Goal: Find specific page/section: Find specific page/section

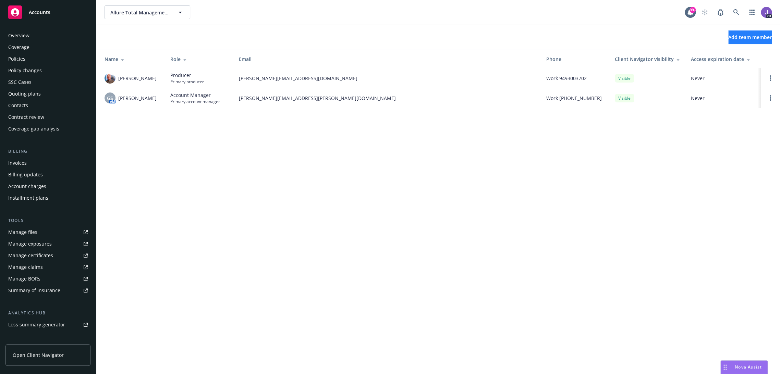
scroll to position [72, 0]
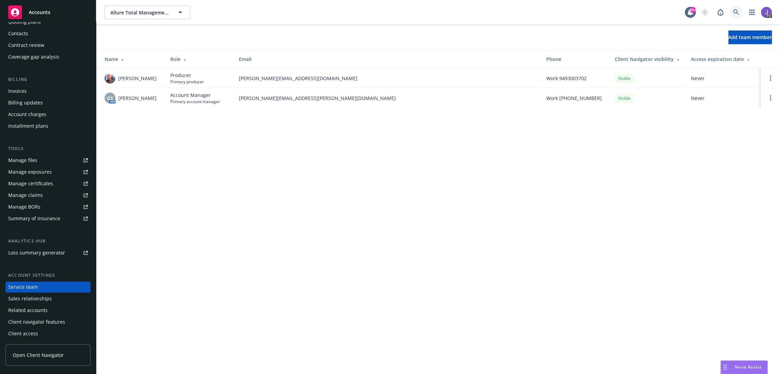
click at [740, 12] on link at bounding box center [736, 12] width 14 height 14
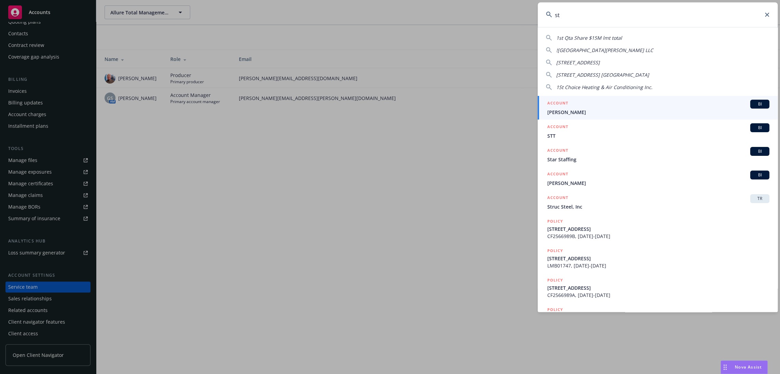
type input "s"
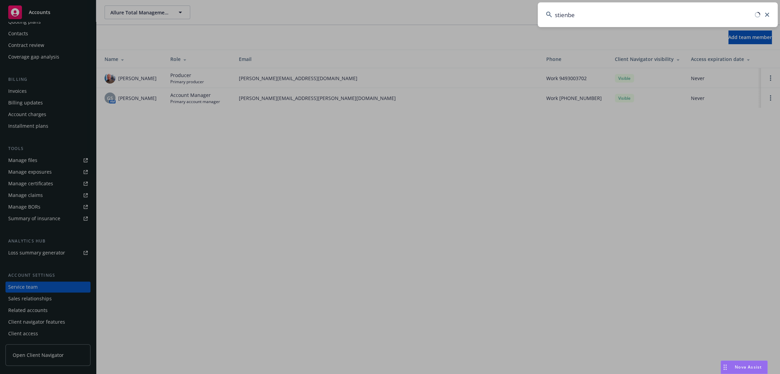
type input "stienbeg"
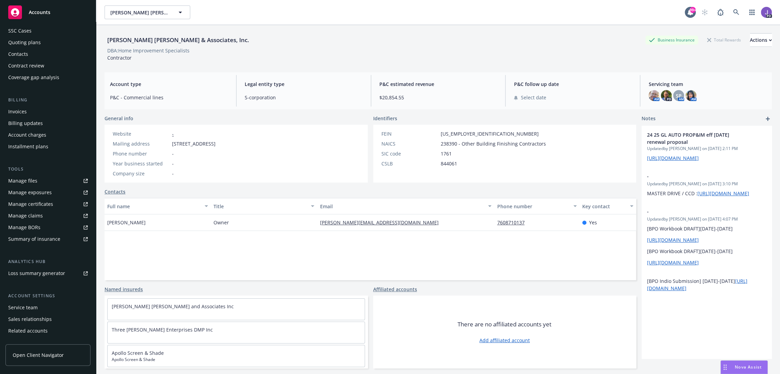
scroll to position [72, 0]
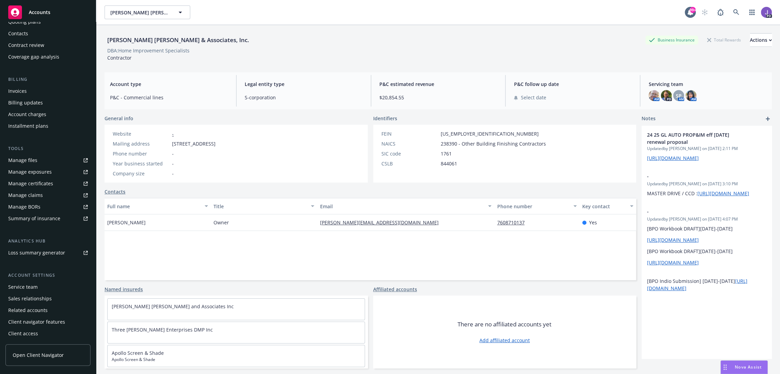
click at [33, 289] on div "Service team" at bounding box center [22, 287] width 29 height 11
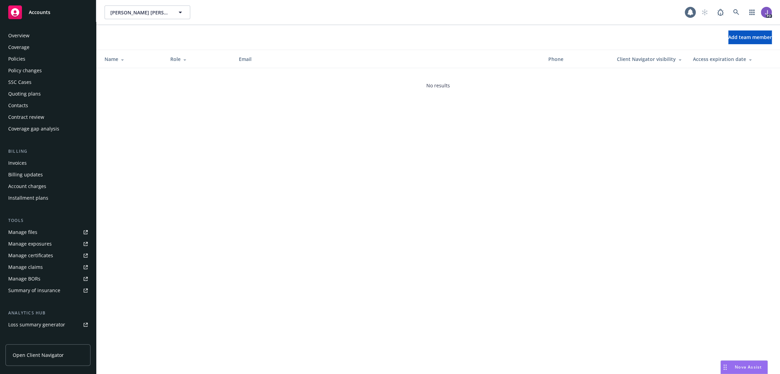
scroll to position [72, 0]
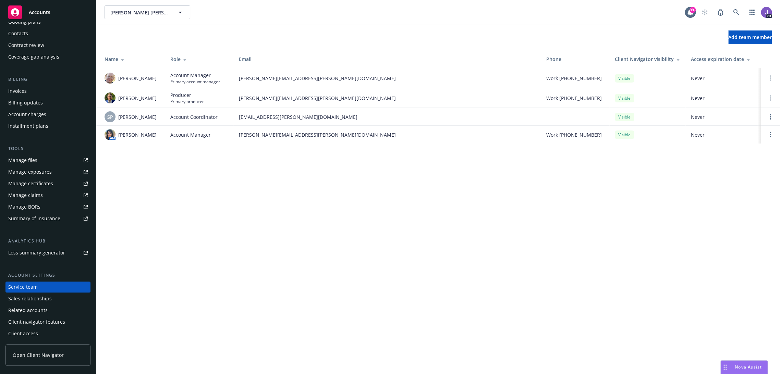
click at [289, 300] on div "[PERSON_NAME] [PERSON_NAME] & Associates, Inc. [PERSON_NAME] [PERSON_NAME] & As…" at bounding box center [437, 187] width 683 height 374
click at [342, 255] on div "[PERSON_NAME] [PERSON_NAME] & Associates, Inc. [PERSON_NAME] [PERSON_NAME] & As…" at bounding box center [437, 187] width 683 height 374
click at [353, 253] on div "[PERSON_NAME] [PERSON_NAME] & Associates, Inc. [PERSON_NAME] [PERSON_NAME] & As…" at bounding box center [437, 187] width 683 height 374
